Goal: Navigation & Orientation: Find specific page/section

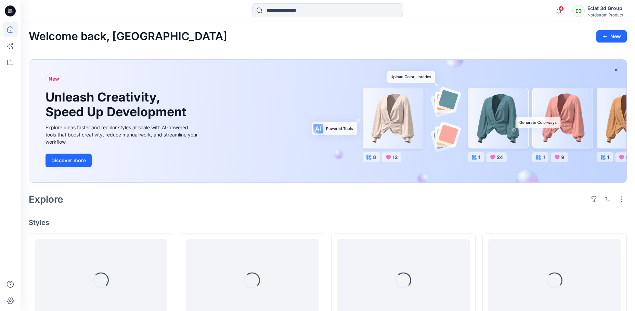
scroll to position [205, 0]
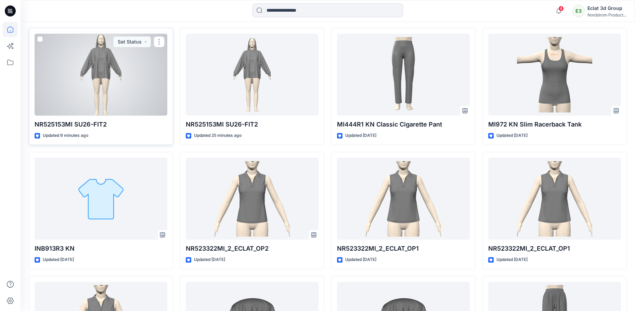
click at [118, 72] on div at bounding box center [101, 75] width 133 height 82
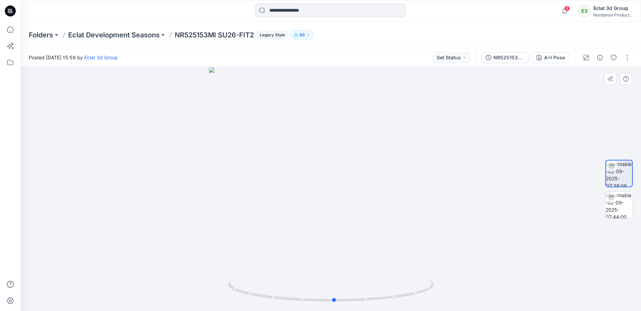
drag, startPoint x: 375, startPoint y: 260, endPoint x: 405, endPoint y: 250, distance: 31.9
click at [405, 250] on div at bounding box center [331, 188] width 620 height 243
click at [610, 207] on img at bounding box center [618, 204] width 27 height 27
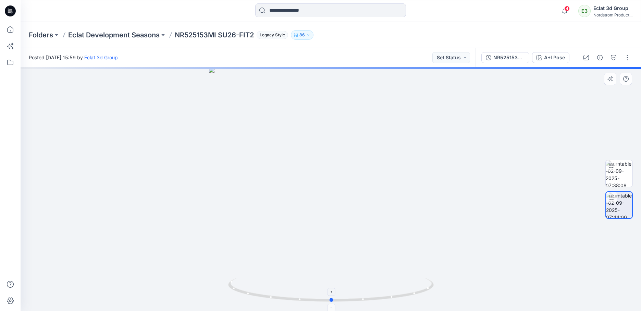
drag, startPoint x: 363, startPoint y: 300, endPoint x: 364, endPoint y: 290, distance: 9.6
click at [364, 290] on icon at bounding box center [331, 290] width 207 height 26
drag, startPoint x: 405, startPoint y: 218, endPoint x: 403, endPoint y: 226, distance: 9.0
click at [403, 226] on div at bounding box center [331, 188] width 620 height 243
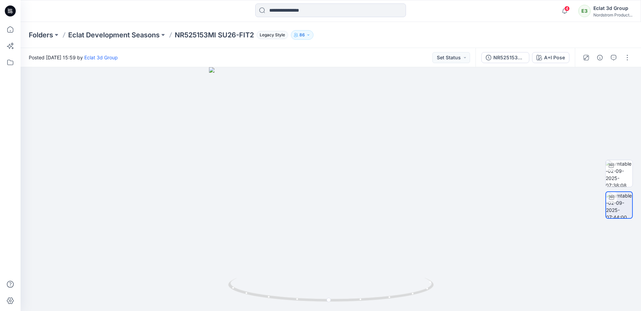
click at [396, 41] on div "Folders Eclat Development Seasons NR525153MI SU26-FIT2 Legacy Style 86" at bounding box center [331, 35] width 620 height 26
click at [13, 10] on icon at bounding box center [10, 10] width 11 height 11
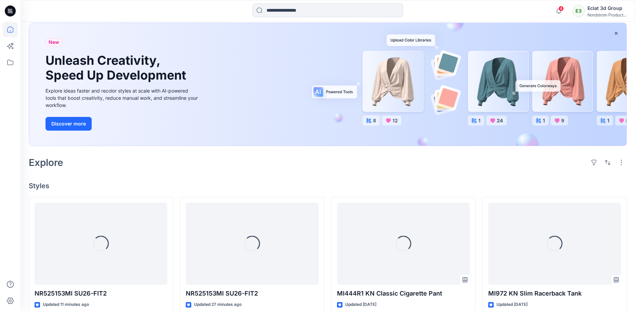
scroll to position [68, 0]
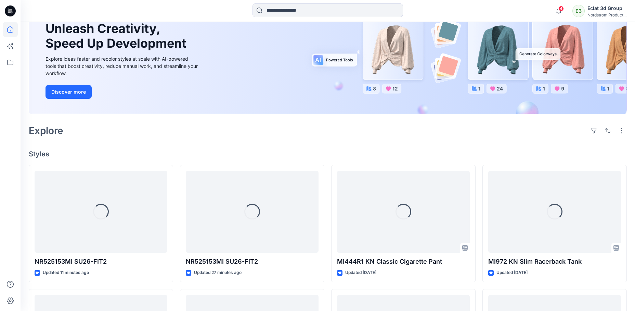
click at [15, 12] on icon at bounding box center [10, 10] width 11 height 11
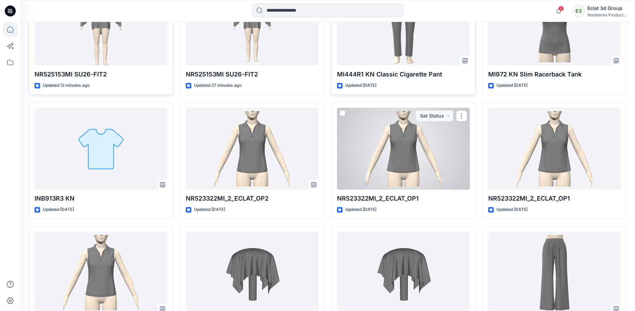
scroll to position [184, 0]
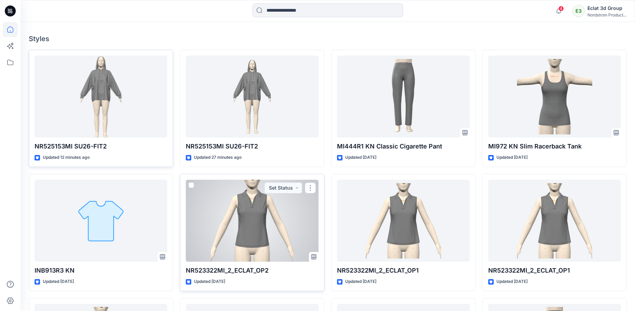
click at [265, 233] on div at bounding box center [252, 220] width 133 height 82
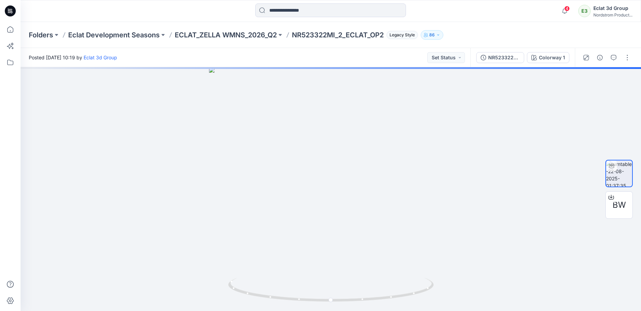
click at [14, 12] on icon at bounding box center [10, 10] width 11 height 11
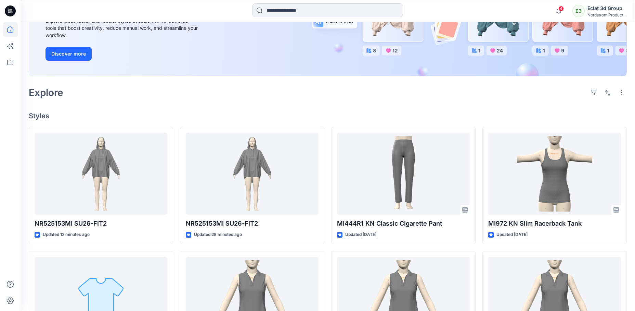
scroll to position [205, 0]
